Goal: Find contact information

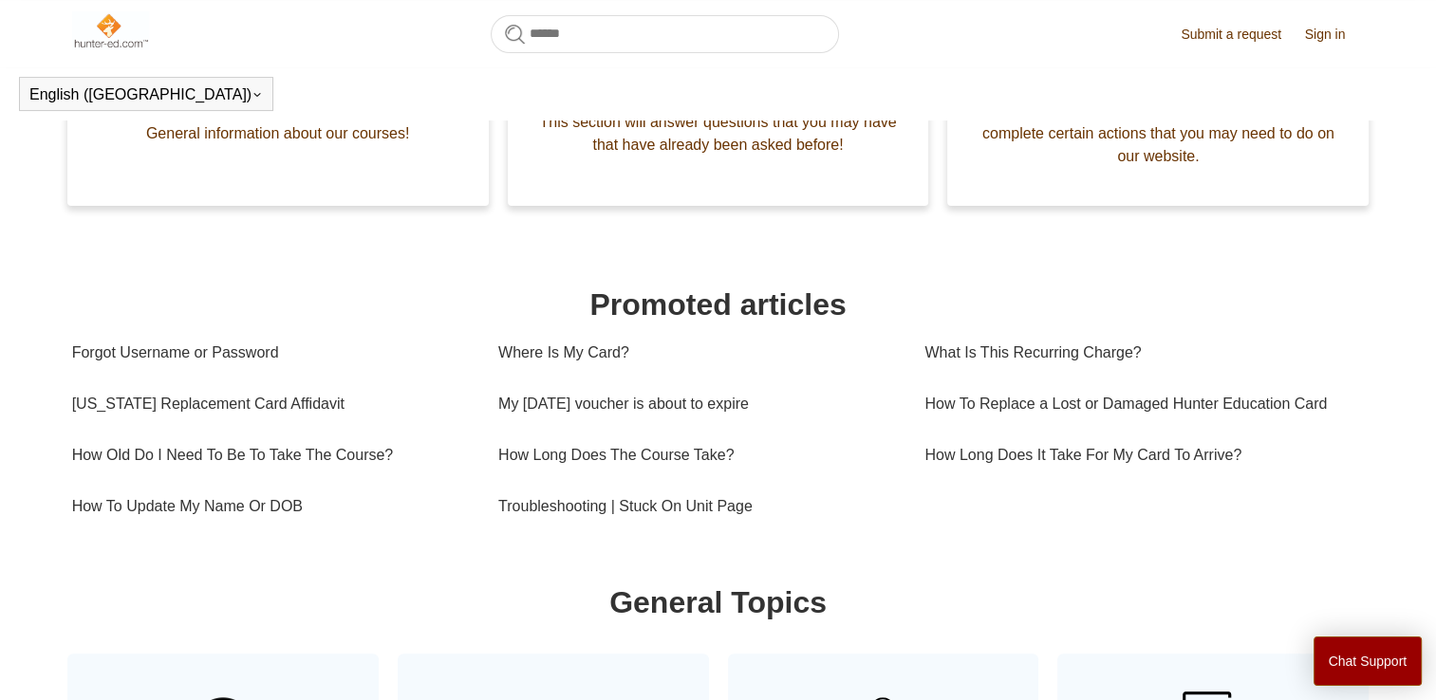
scroll to position [497, 0]
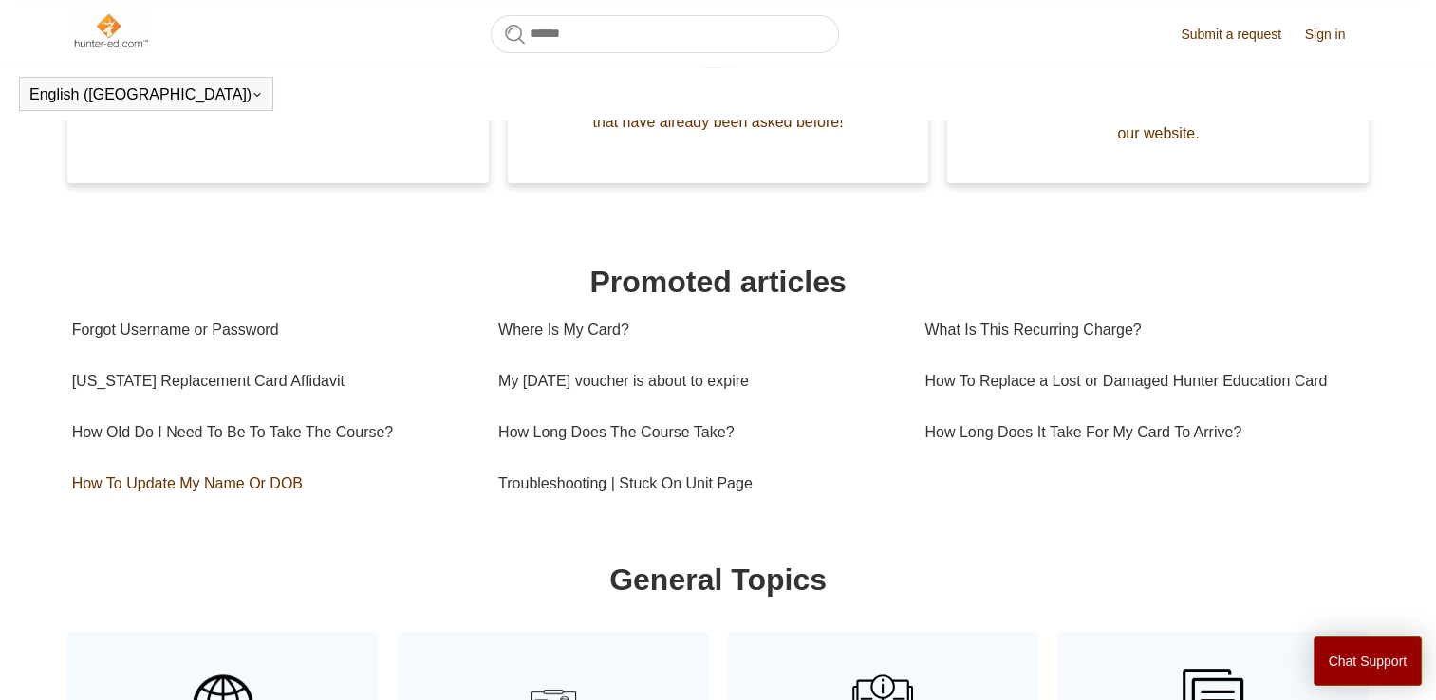
click at [159, 509] on link "How To Update My Name Or DOB" at bounding box center [271, 483] width 398 height 51
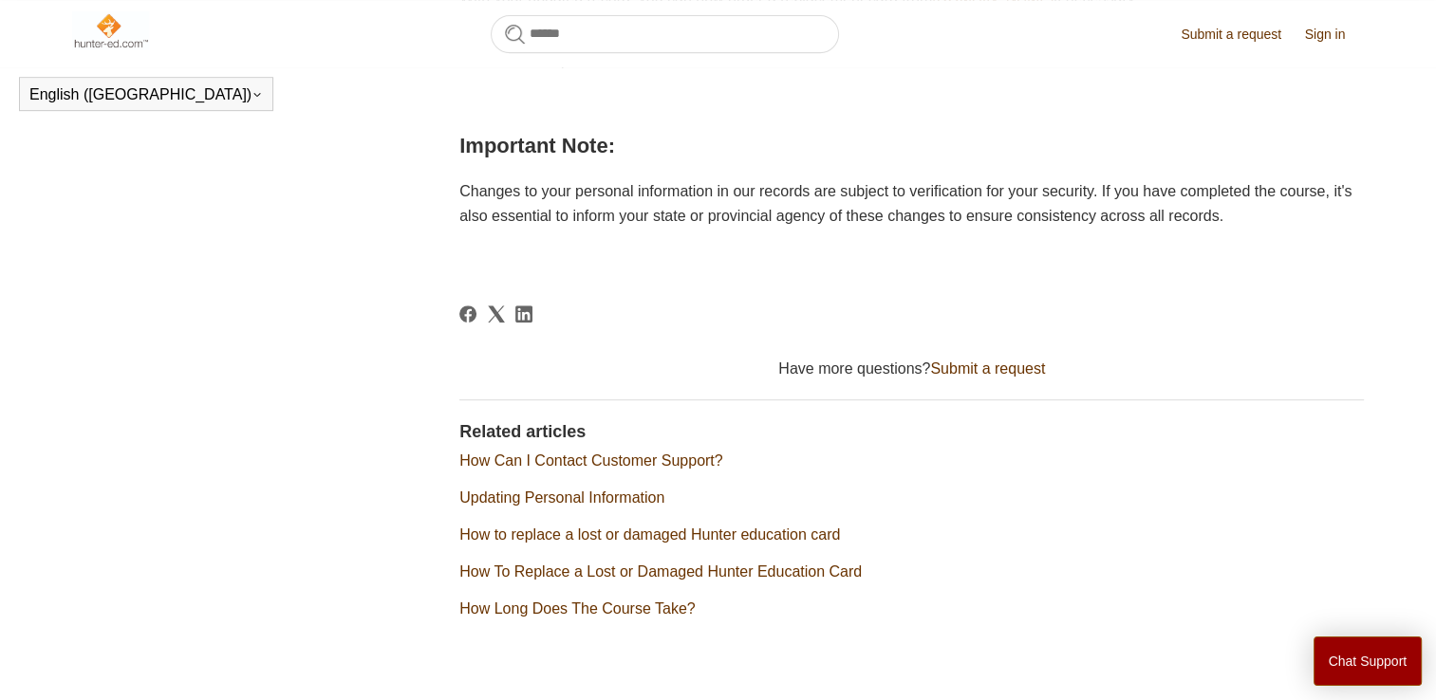
scroll to position [847, 0]
click at [681, 467] on link "How Can I Contact Customer Support?" at bounding box center [590, 459] width 263 height 16
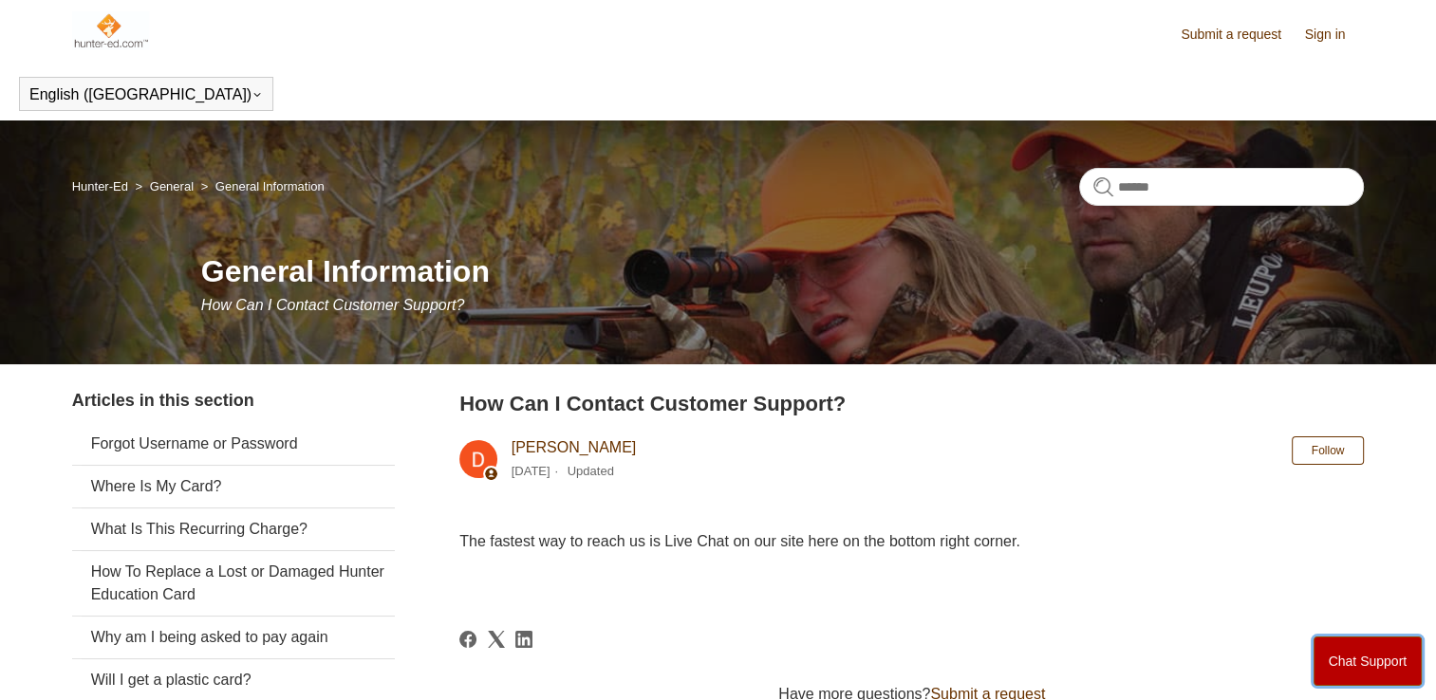
click at [1344, 662] on button "Chat Support" at bounding box center [1368, 661] width 109 height 49
